Goal: Information Seeking & Learning: Learn about a topic

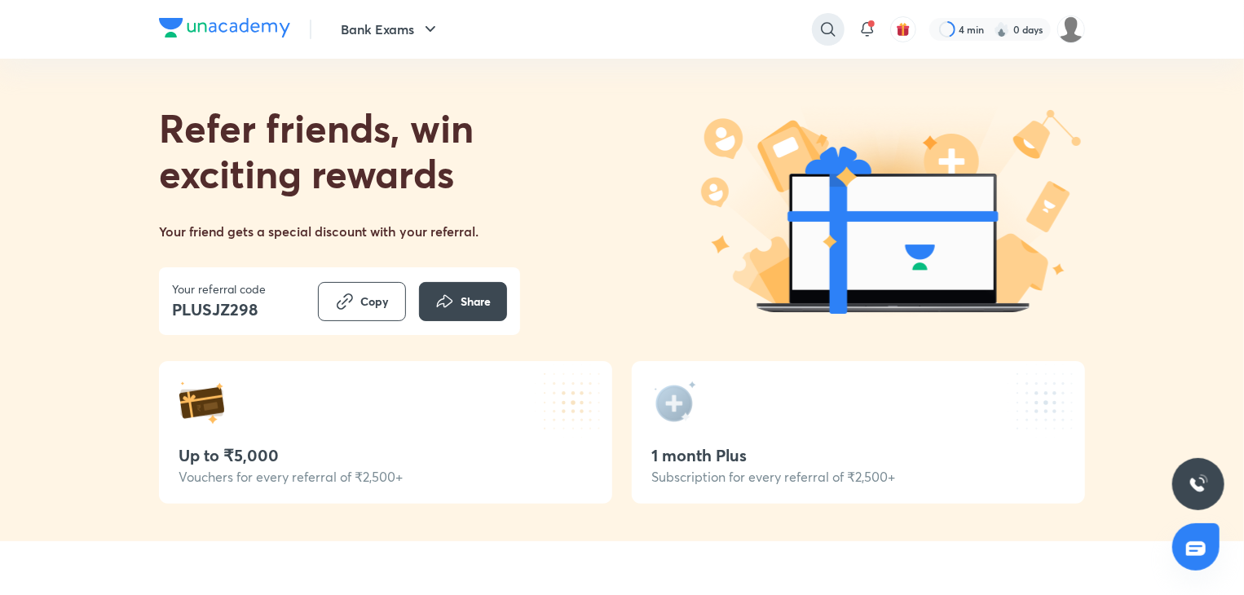
click at [825, 30] on icon at bounding box center [829, 30] width 20 height 20
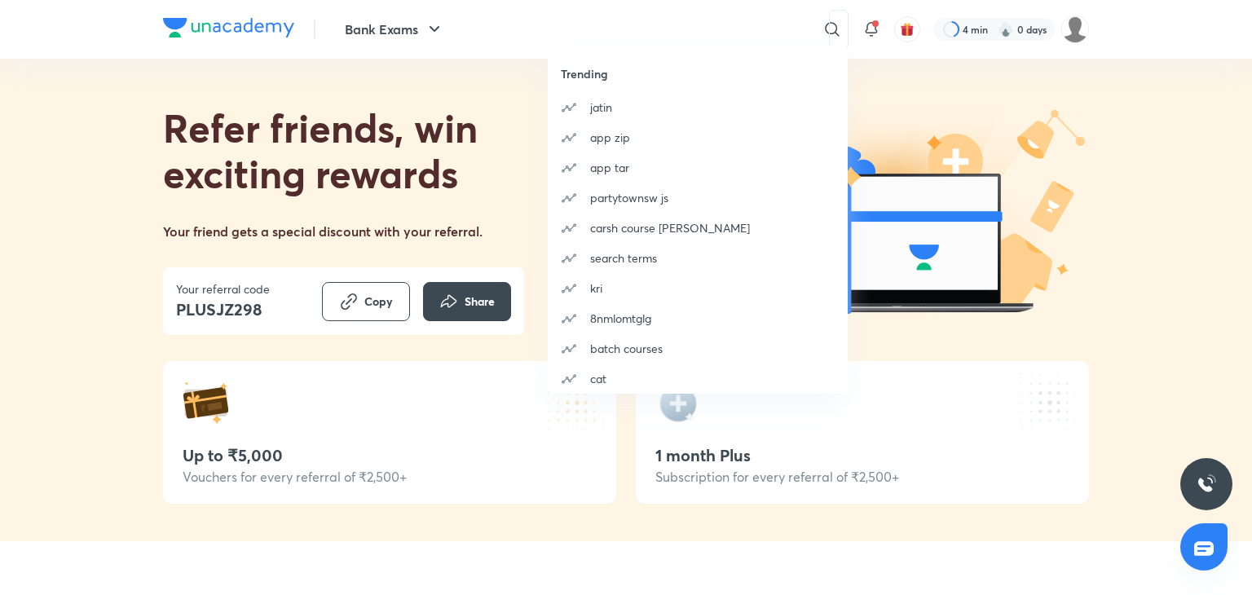
click at [484, 157] on div "Trending [PERSON_NAME] app zip app tar partytownsw [PERSON_NAME] course [PERSON…" at bounding box center [626, 297] width 1252 height 595
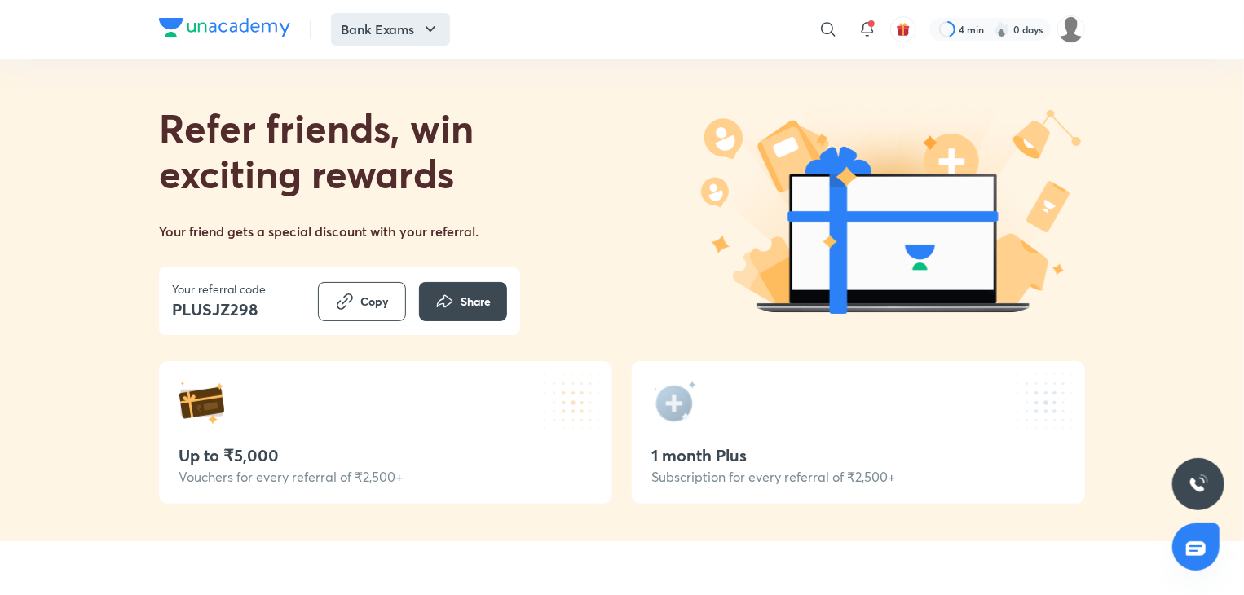
click at [364, 24] on button "Bank Exams" at bounding box center [390, 29] width 119 height 33
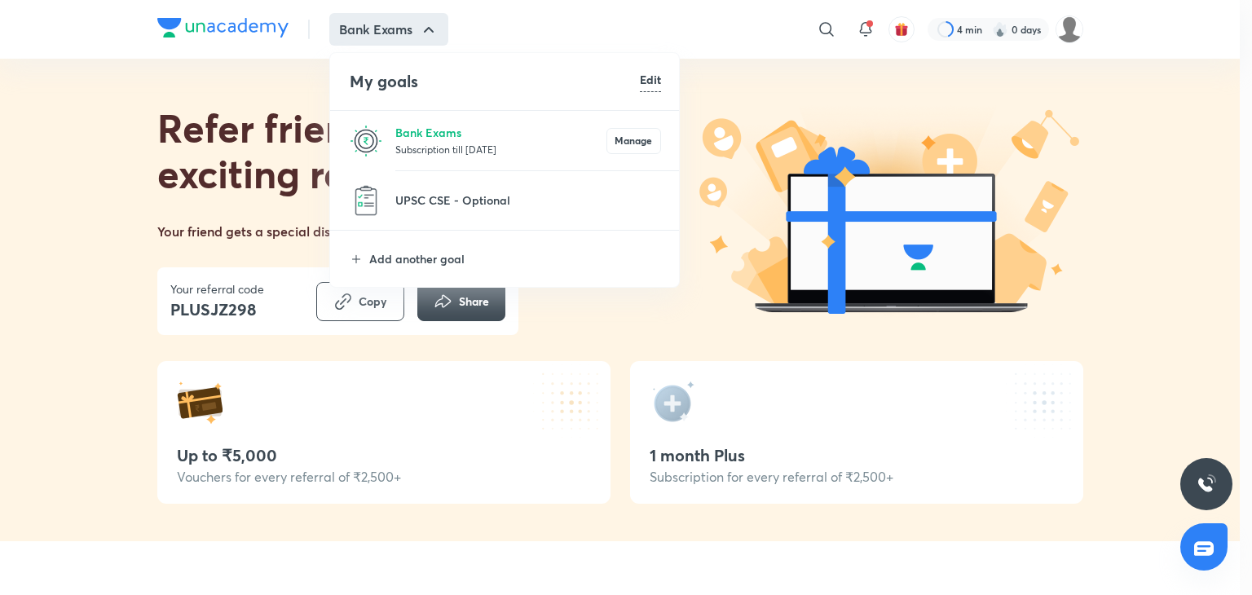
click at [416, 141] on p "Subscription till [DATE]" at bounding box center [500, 149] width 211 height 16
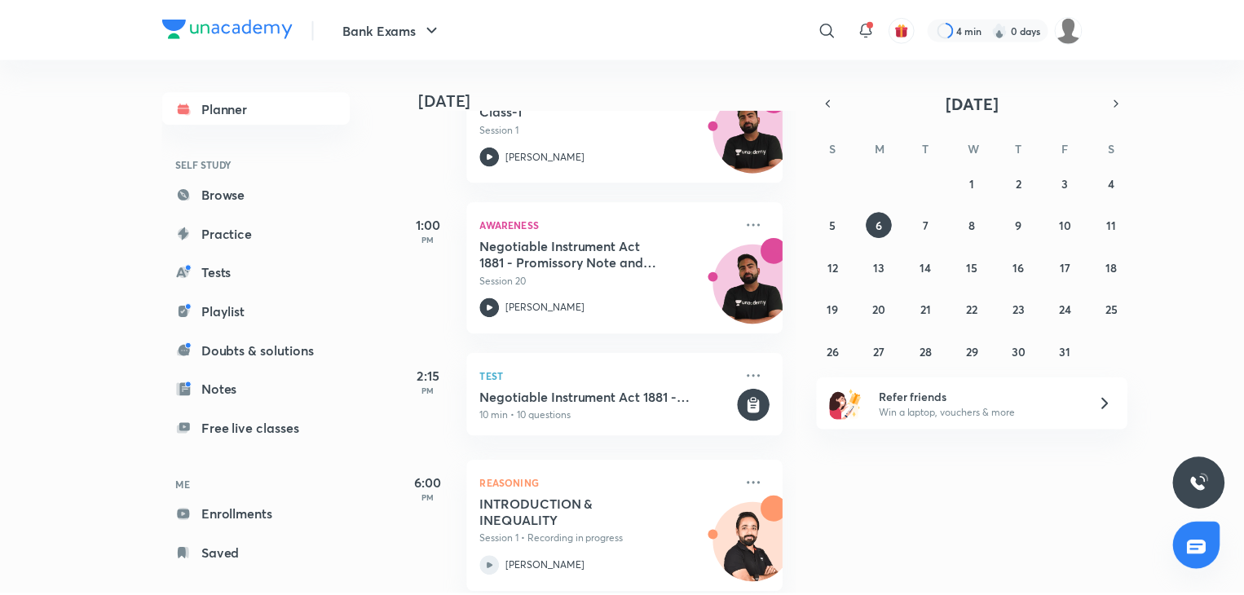
scroll to position [590, 0]
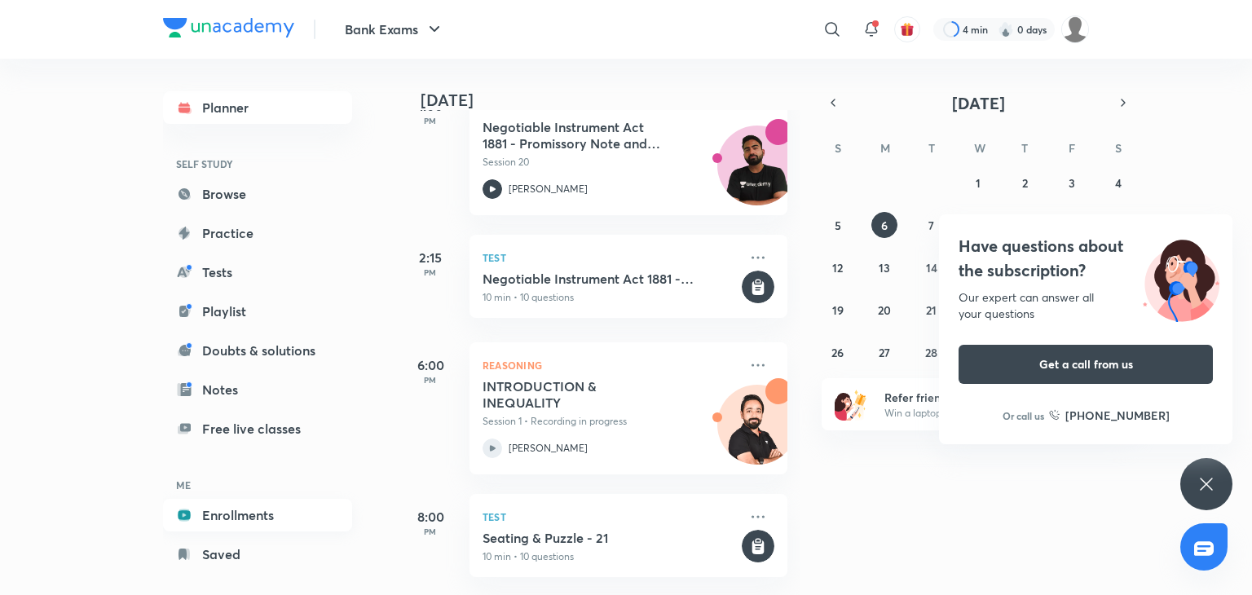
click at [247, 506] on link "Enrollments" at bounding box center [257, 515] width 189 height 33
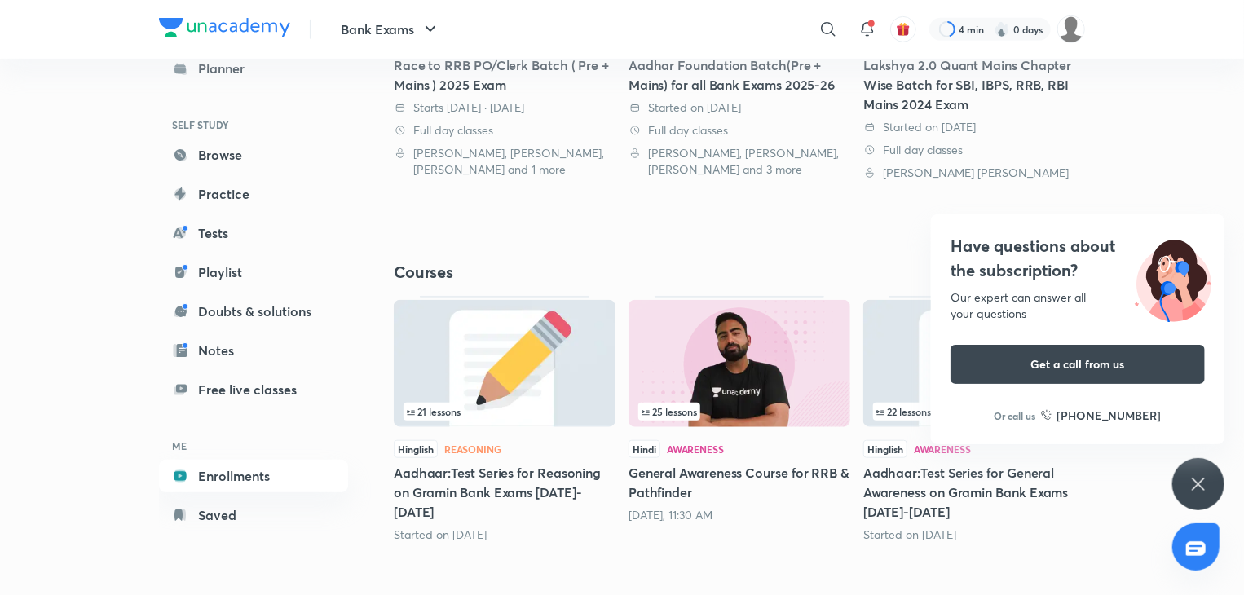
scroll to position [548, 0]
click at [852, 479] on div "Have questions about the subscription? Our expert can answer all your questions…" at bounding box center [1198, 484] width 52 height 52
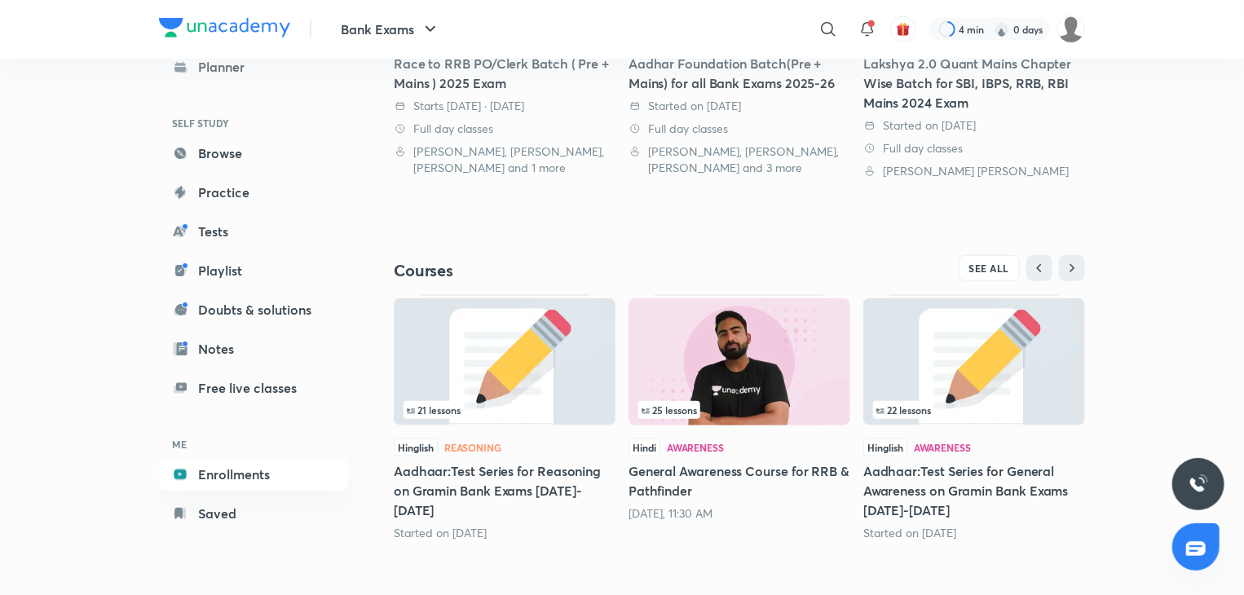
click at [753, 451] on div "Hindi Awareness" at bounding box center [740, 448] width 222 height 18
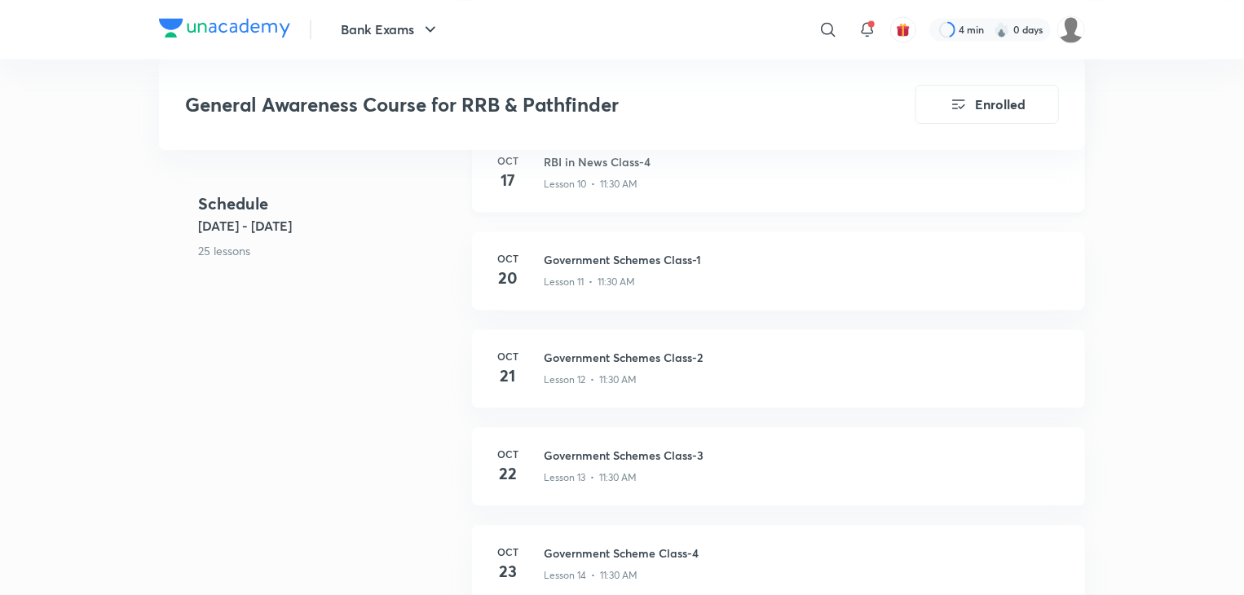
scroll to position [1573, 0]
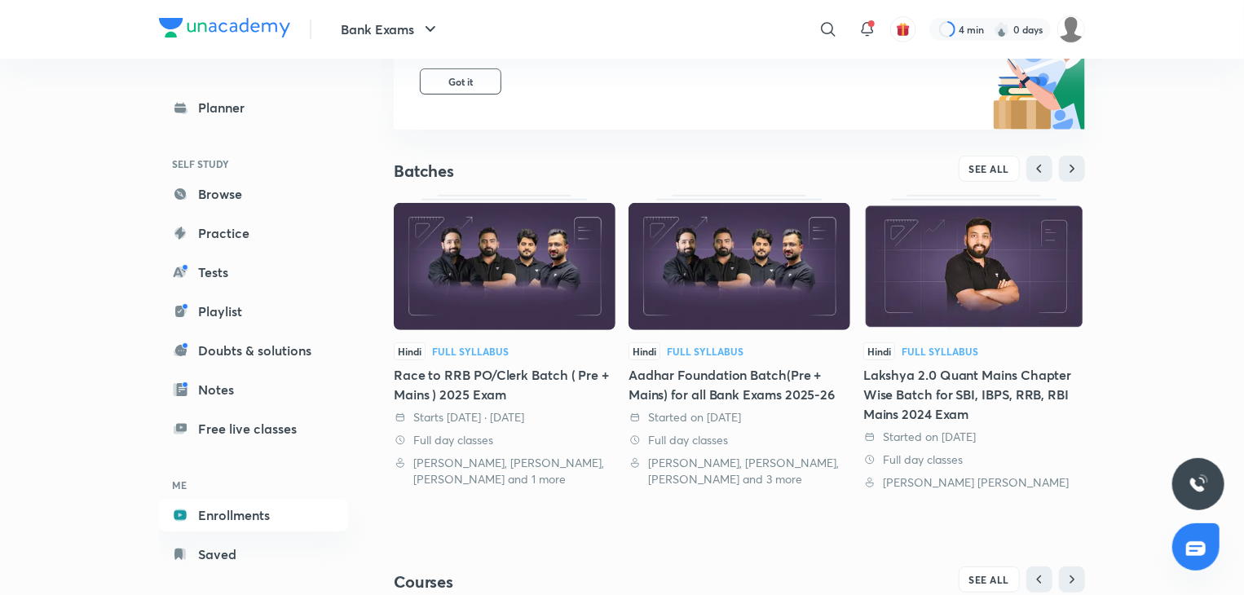
scroll to position [189, 0]
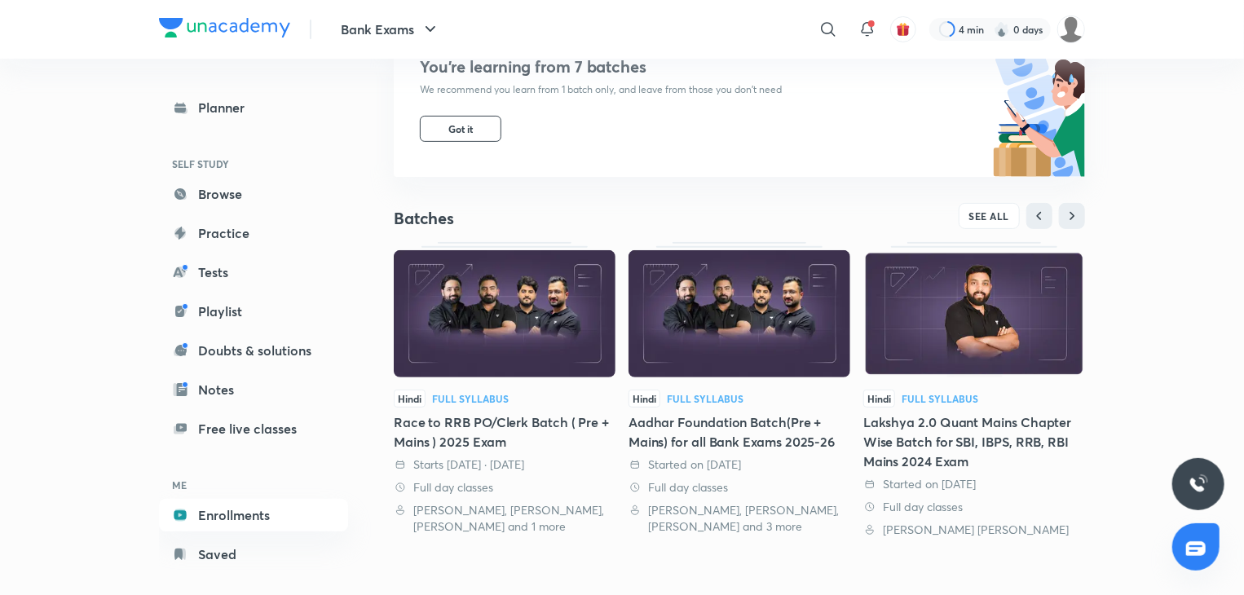
click at [743, 383] on link "Hindi Full Syllabus Aadhar Foundation Batch(Pre + Mains) for all Bank Exams 202…" at bounding box center [740, 388] width 222 height 293
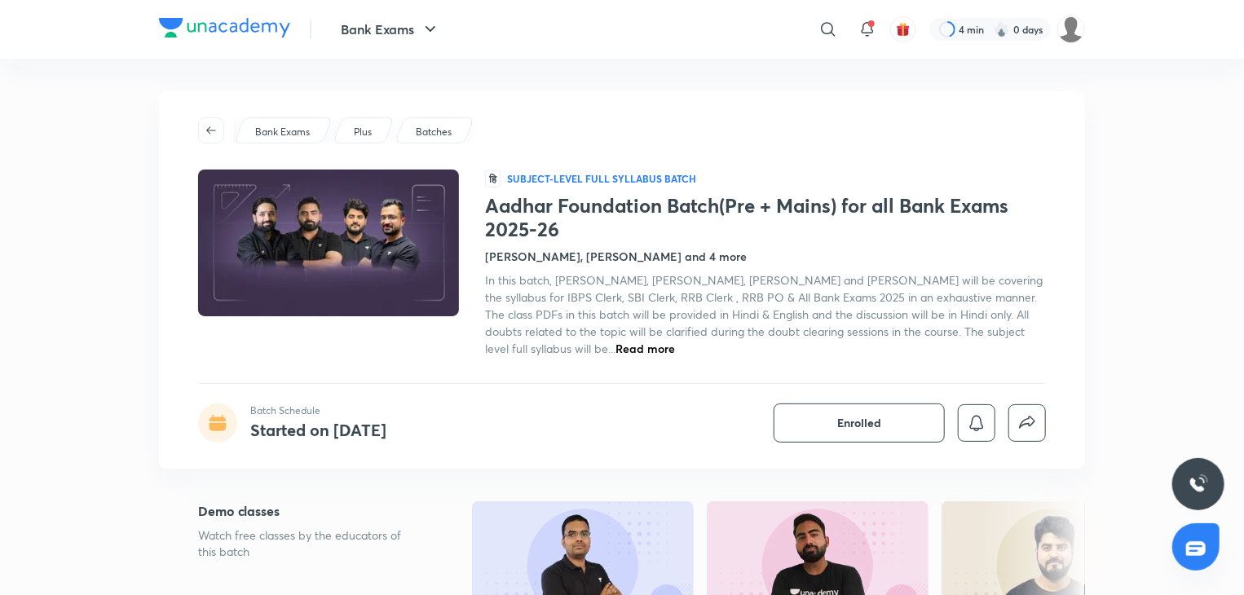
click at [616, 350] on span "Read more" at bounding box center [646, 348] width 60 height 15
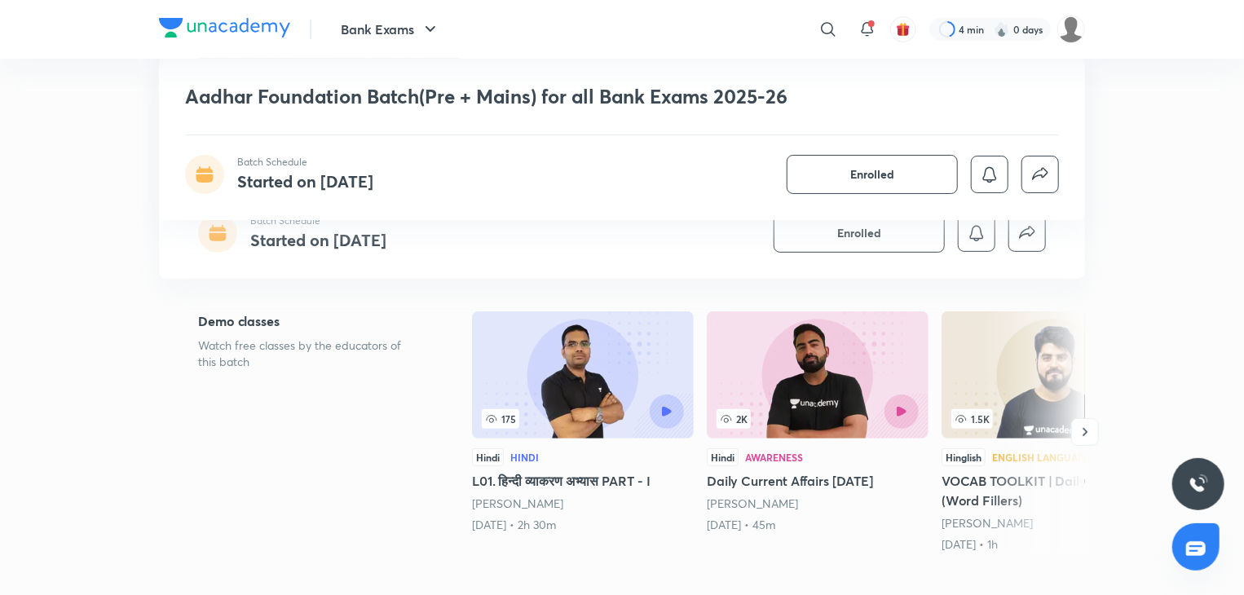
scroll to position [359, 0]
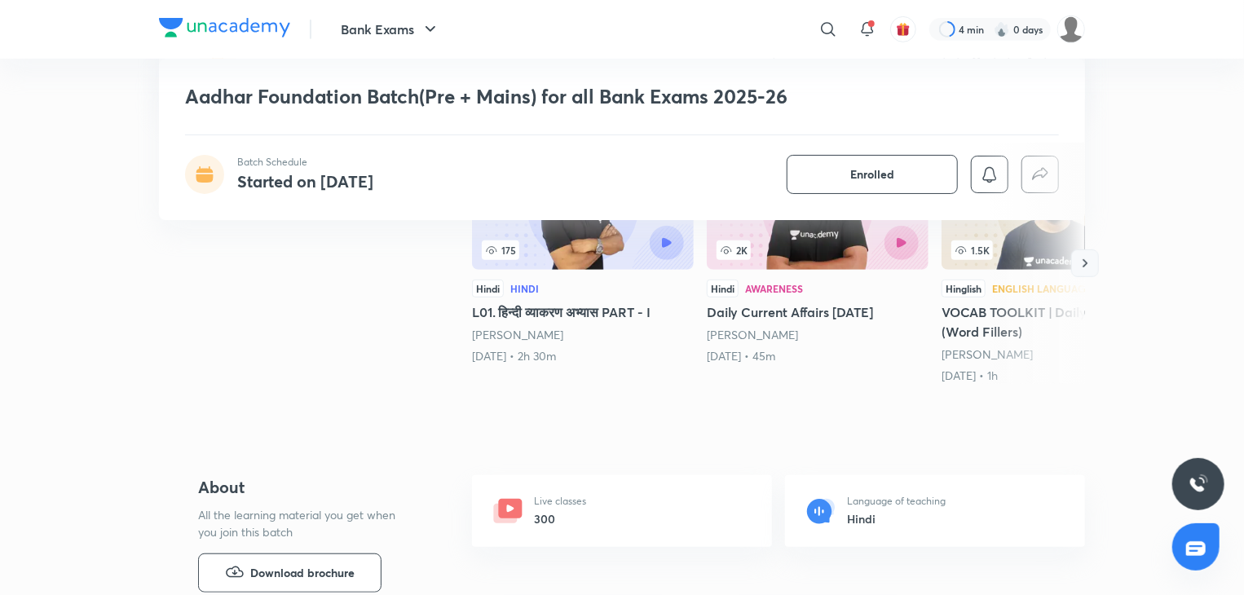
click at [1088, 253] on button "button" at bounding box center [1085, 263] width 28 height 28
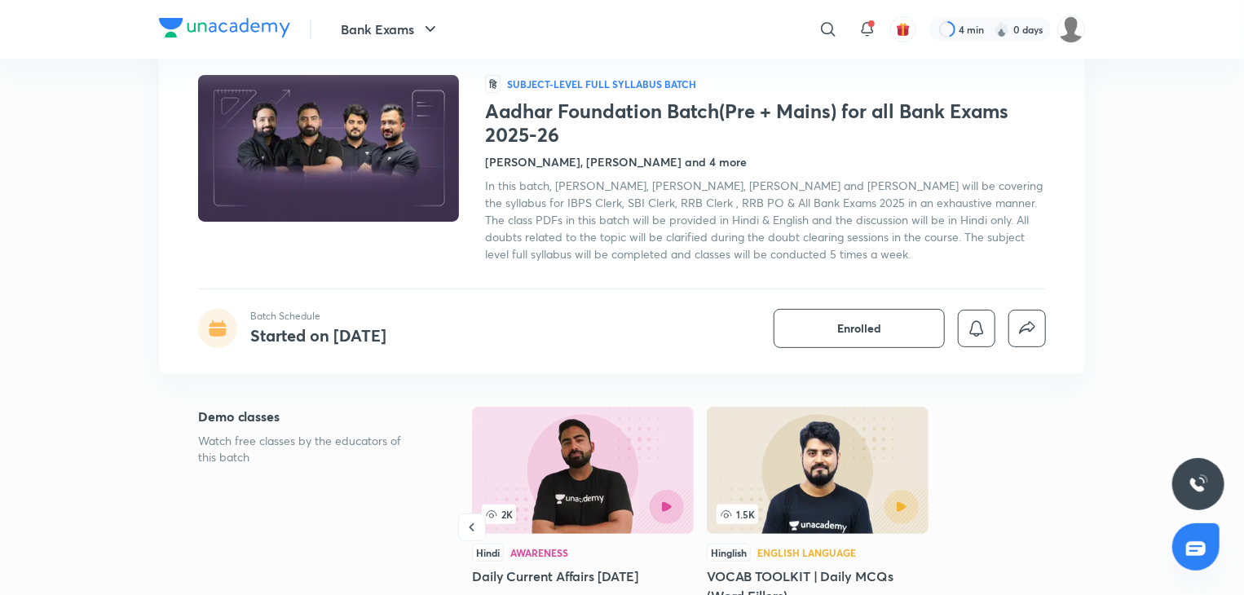
scroll to position [0, 0]
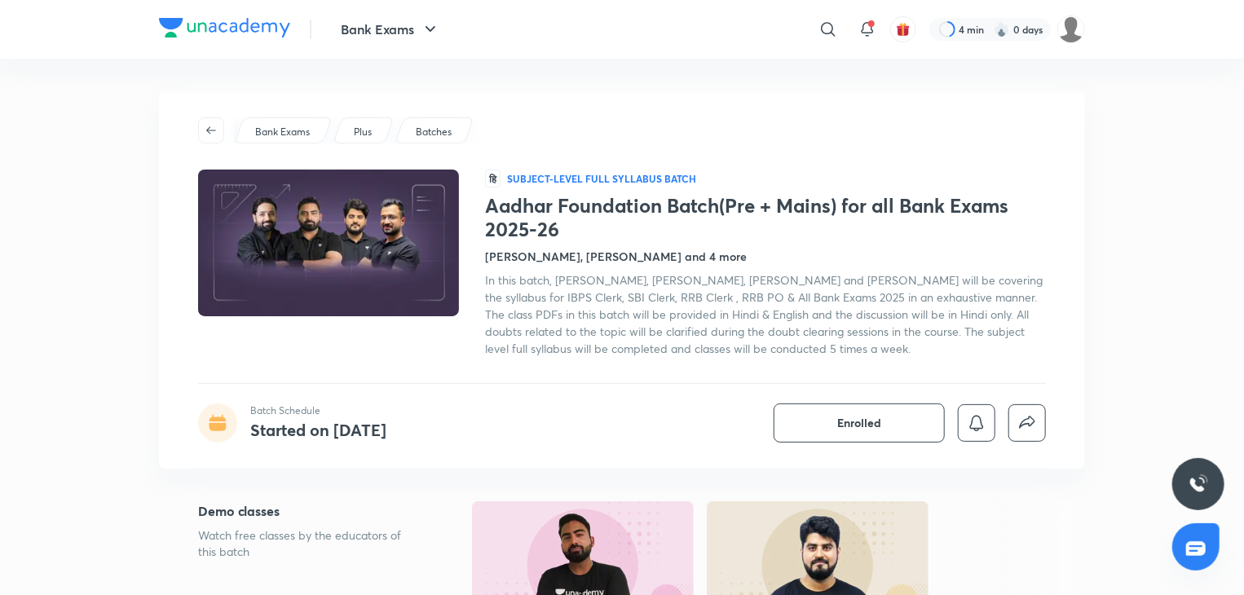
drag, startPoint x: 753, startPoint y: 271, endPoint x: 549, endPoint y: 399, distance: 240.7
click at [549, 399] on div "Bank Exams Plus Batches हि Subject-level full syllabus Batch Aadhar Foundation …" at bounding box center [622, 279] width 926 height 377
click at [522, 216] on h1 "Aadhar Foundation Batch(Pre + Mains) for all Bank Exams 2025-26" at bounding box center [765, 217] width 561 height 47
click at [320, 514] on h5 "Demo classes" at bounding box center [309, 511] width 222 height 20
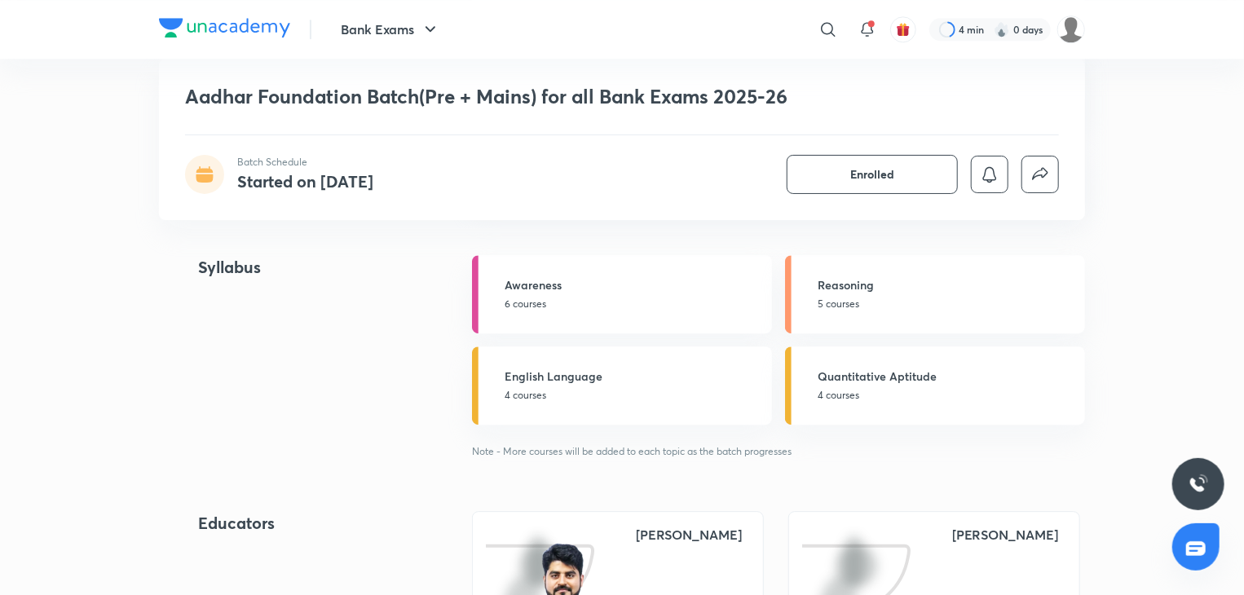
scroll to position [2120, 0]
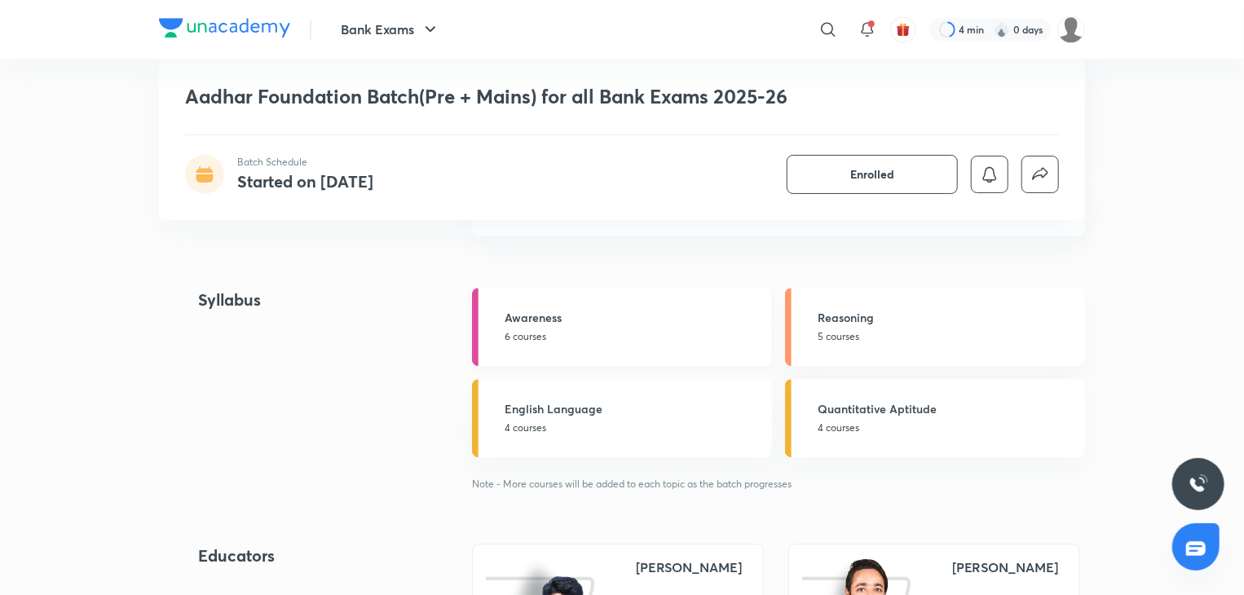
click at [646, 311] on h5 "Awareness" at bounding box center [634, 317] width 258 height 17
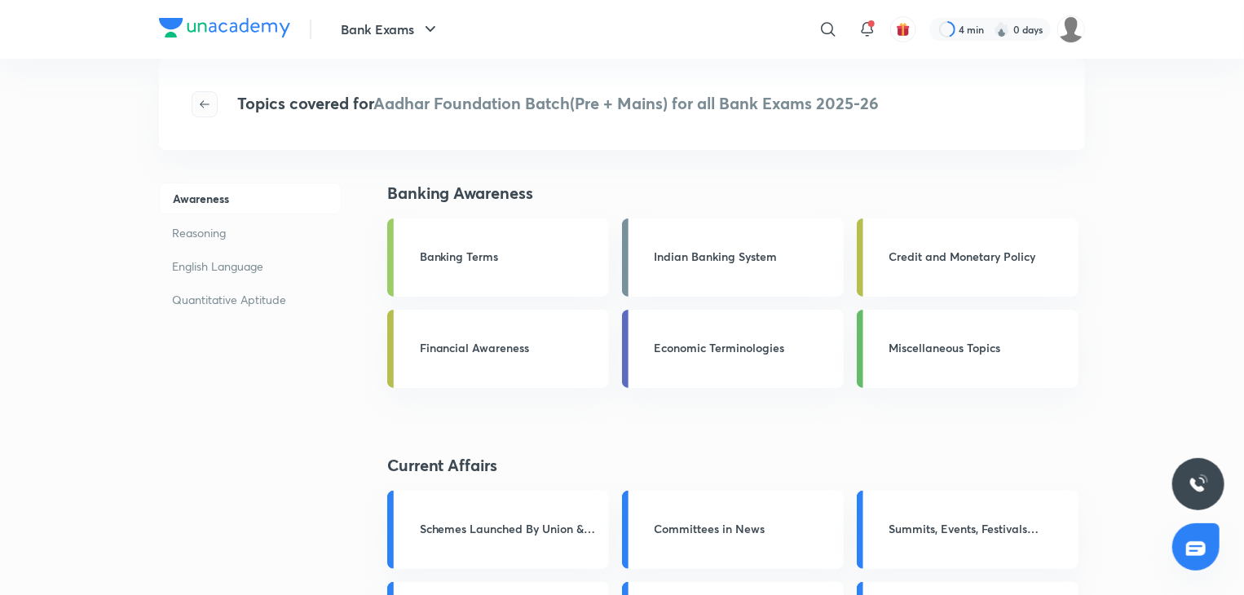
click at [199, 98] on icon "button" at bounding box center [204, 104] width 13 height 13
